Goal: Navigation & Orientation: Understand site structure

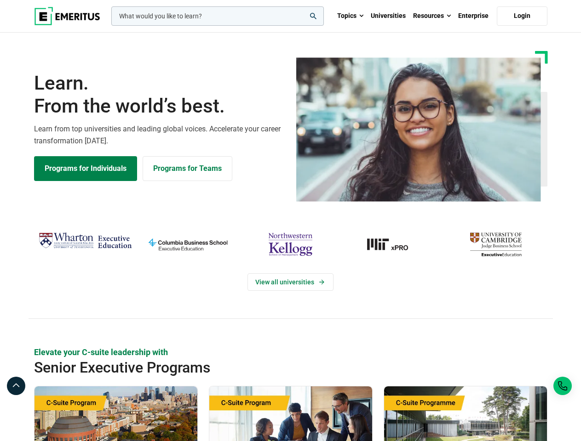
click at [290, 221] on div "View all universities" at bounding box center [290, 274] width 592 height 145
click at [217, 16] on input "woocommerce-product-search-field-0" at bounding box center [217, 15] width 212 height 19
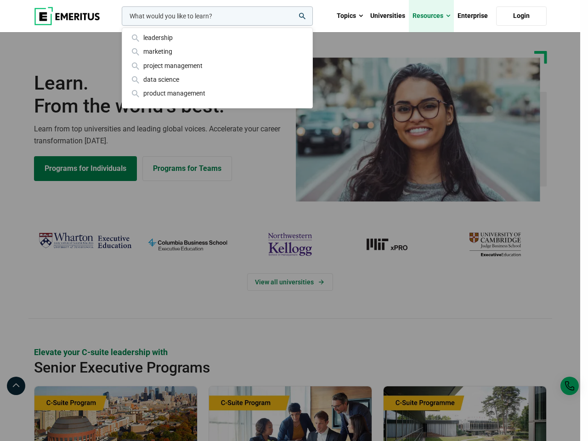
click at [432, 16] on link "Resources" at bounding box center [431, 16] width 45 height 32
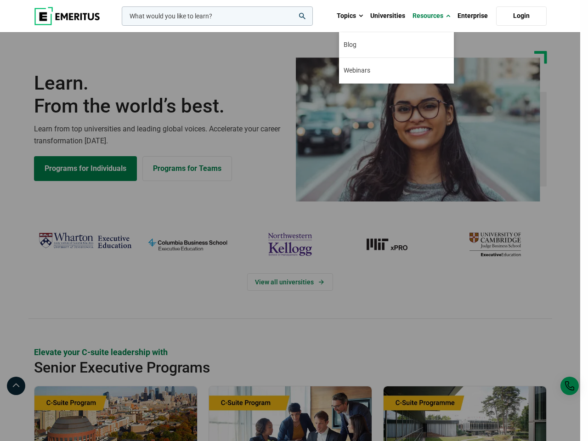
click at [120, 26] on div "leadership marketing project management data science product management" at bounding box center [216, 15] width 193 height 19
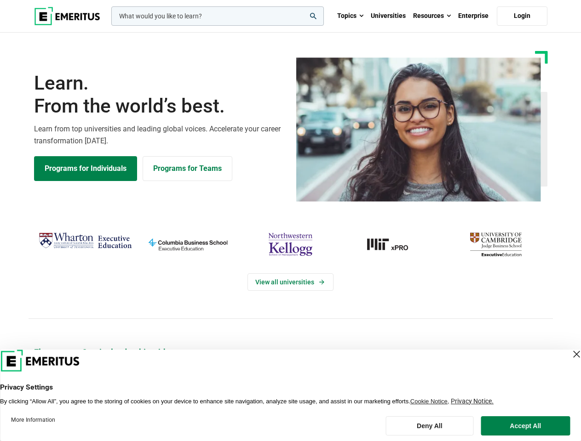
click at [290, 221] on div "View all universities" at bounding box center [290, 274] width 592 height 145
click at [217, 16] on input "woocommerce-product-search-field-0" at bounding box center [217, 15] width 212 height 19
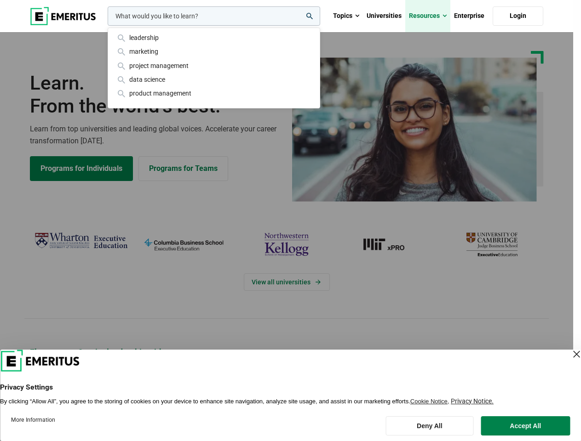
click at [432, 16] on link "Resources" at bounding box center [427, 16] width 45 height 32
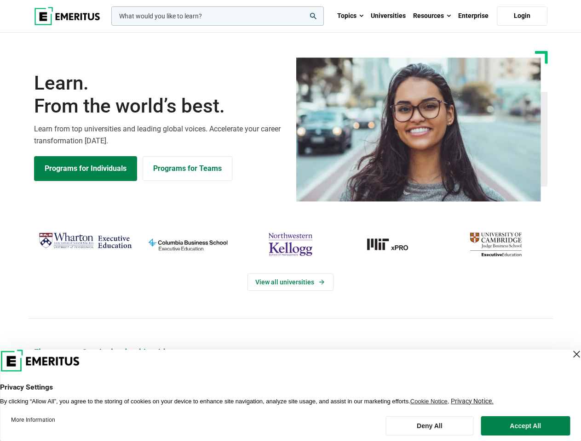
click at [290, 221] on div "View all universities" at bounding box center [290, 274] width 592 height 145
click at [217, 16] on input "woocommerce-product-search-field-0" at bounding box center [217, 15] width 212 height 19
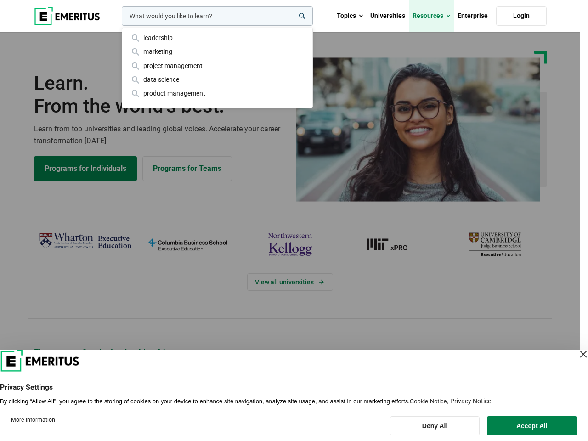
click at [432, 16] on link "Resources" at bounding box center [431, 16] width 45 height 32
